Goal: Information Seeking & Learning: Learn about a topic

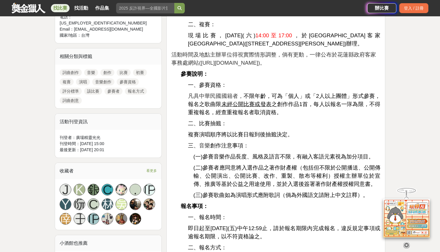
scroll to position [241, 0]
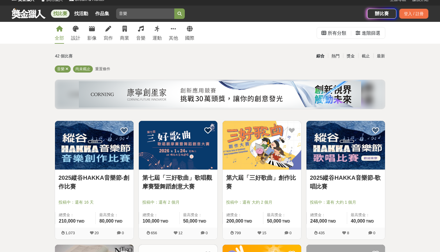
scroll to position [8, 0]
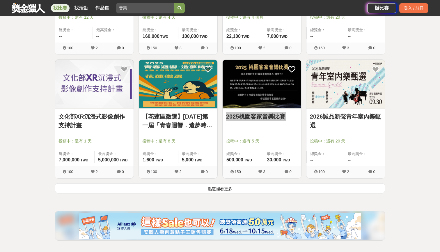
scroll to position [687, 0]
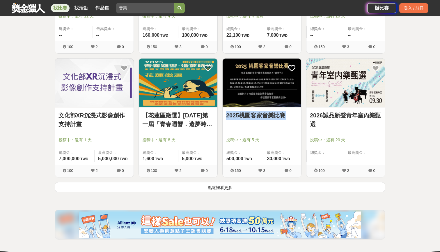
click at [209, 187] on button "點這裡看更多" at bounding box center [220, 187] width 331 height 10
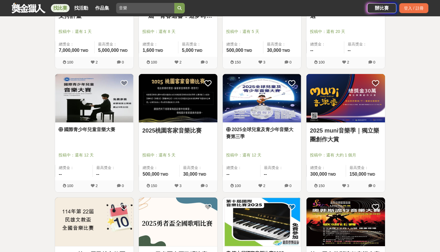
scroll to position [795, 0]
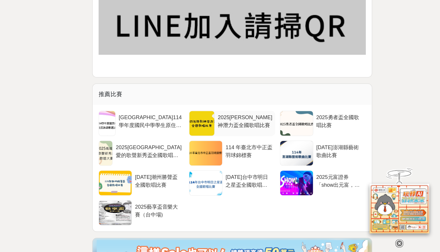
scroll to position [1115, 0]
